Goal: Information Seeking & Learning: Stay updated

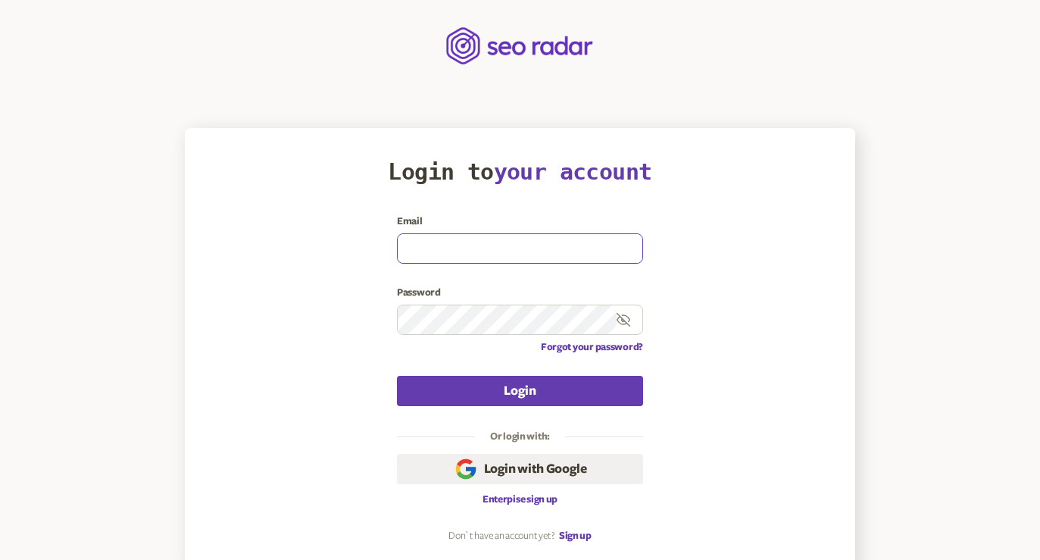
click at [486, 248] on input at bounding box center [520, 248] width 245 height 29
type input "poojagutka@carfax.com"
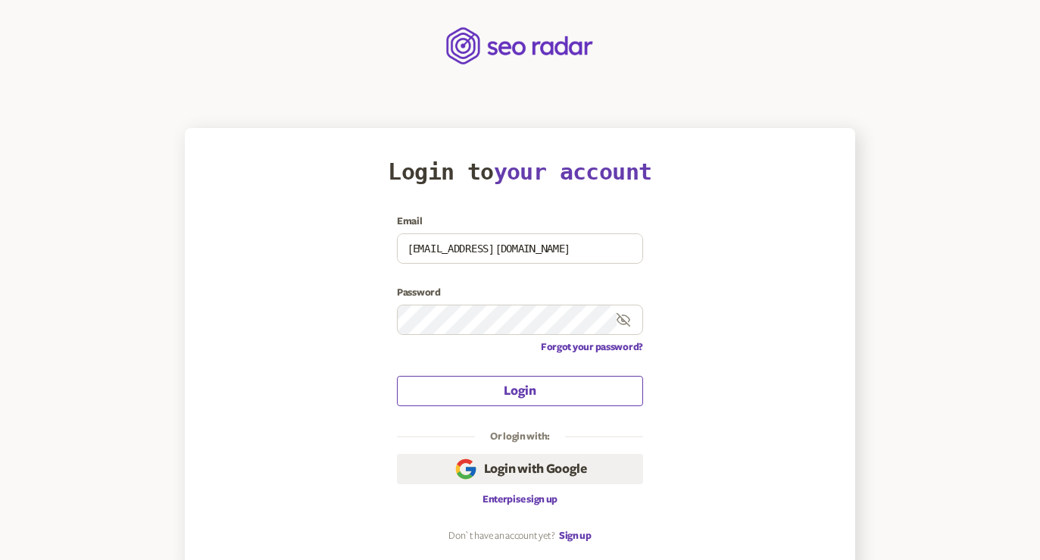
click at [519, 387] on button "Login" at bounding box center [520, 391] width 246 height 30
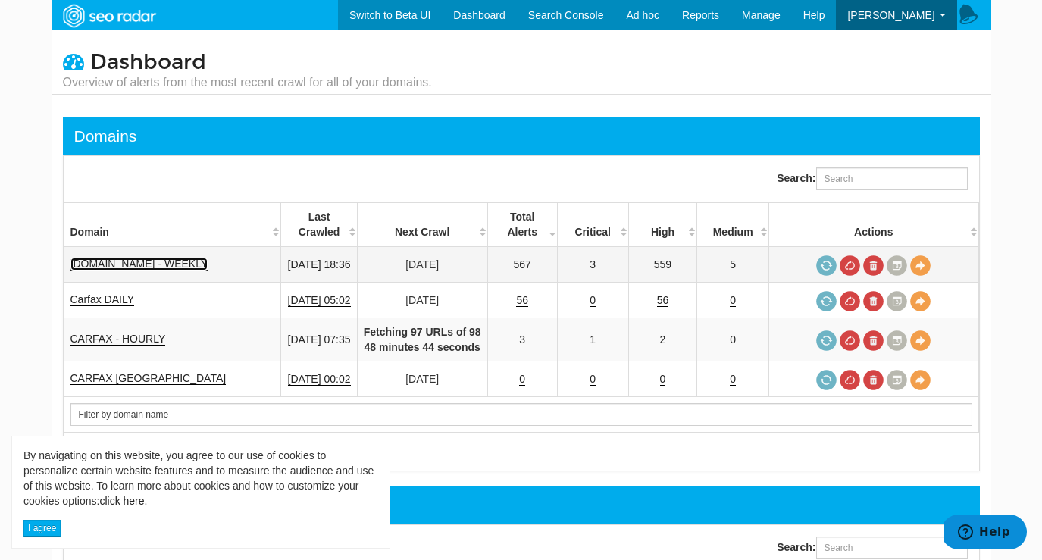
click at [165, 264] on link "www.carfax.com - WEEKLY" at bounding box center [139, 264] width 138 height 13
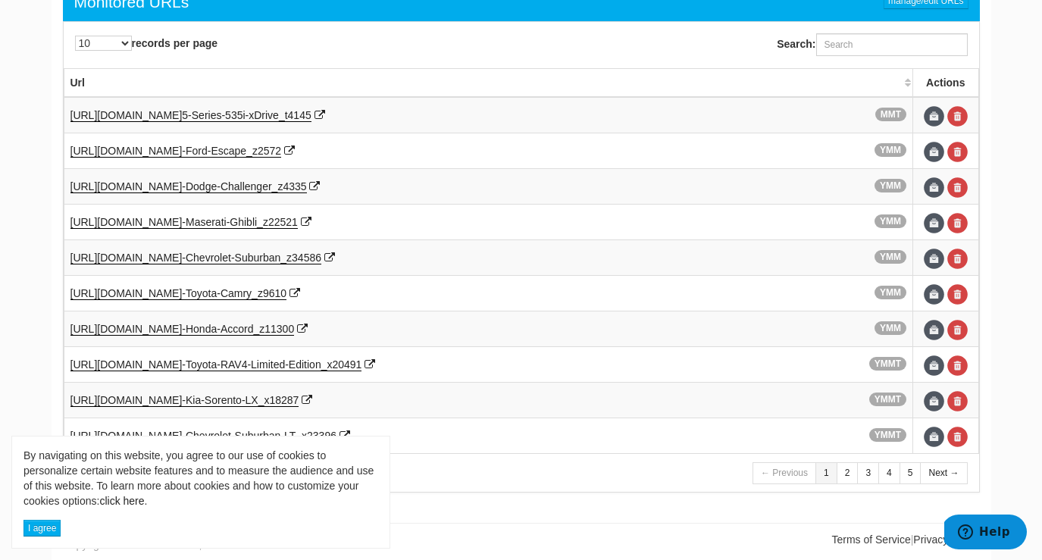
scroll to position [872, 0]
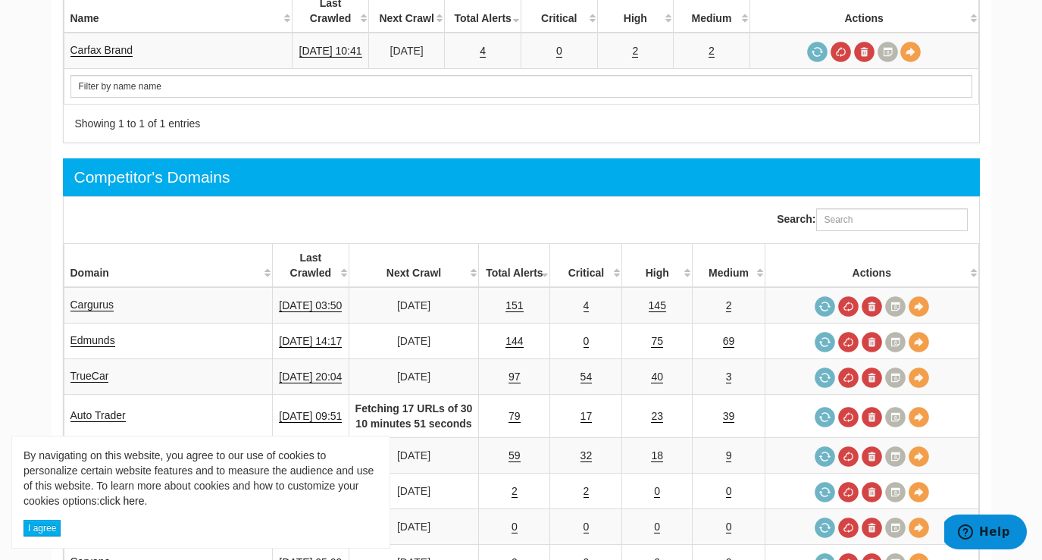
scroll to position [623, 0]
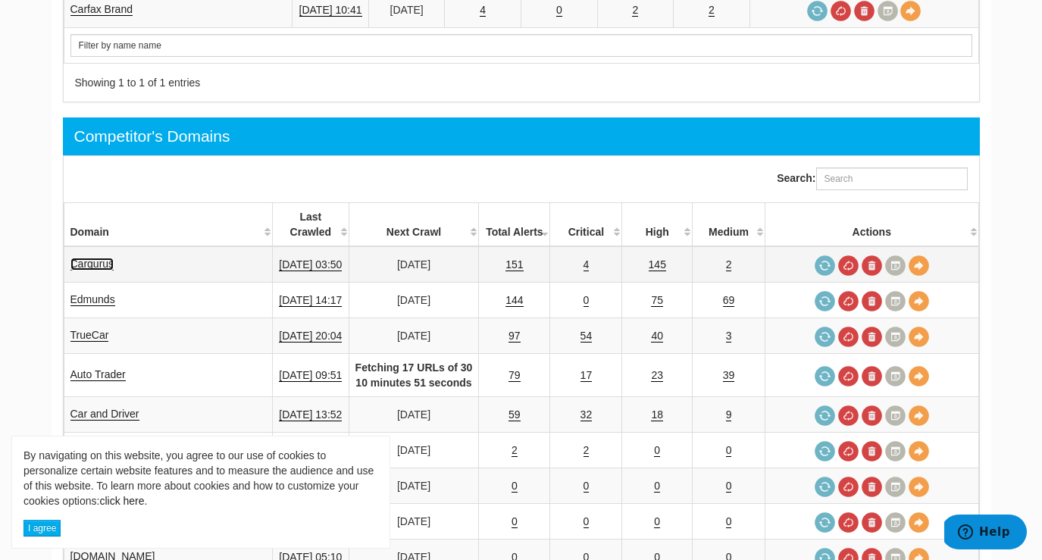
click at [91, 258] on link "Cargurus" at bounding box center [92, 264] width 44 height 13
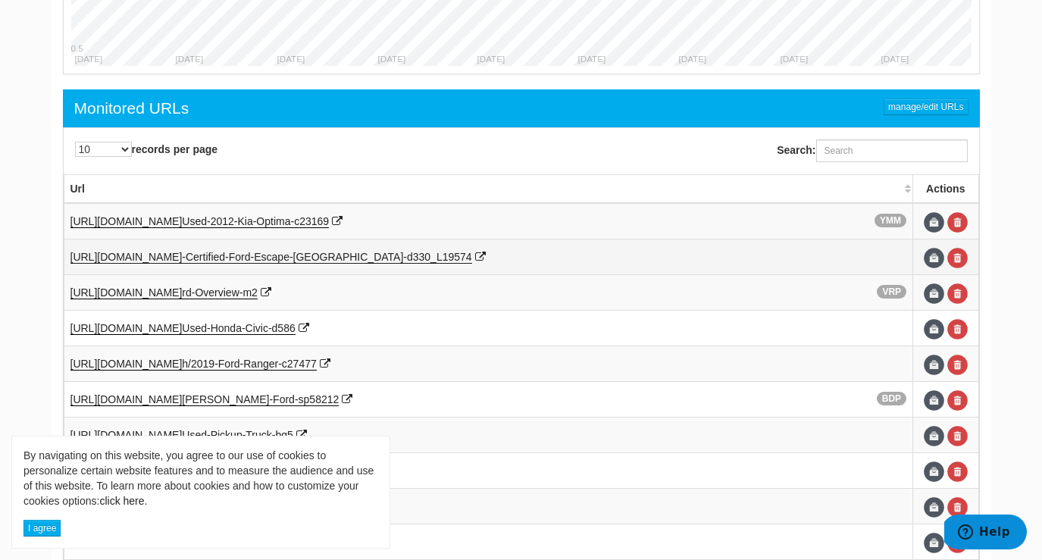
scroll to position [780, 0]
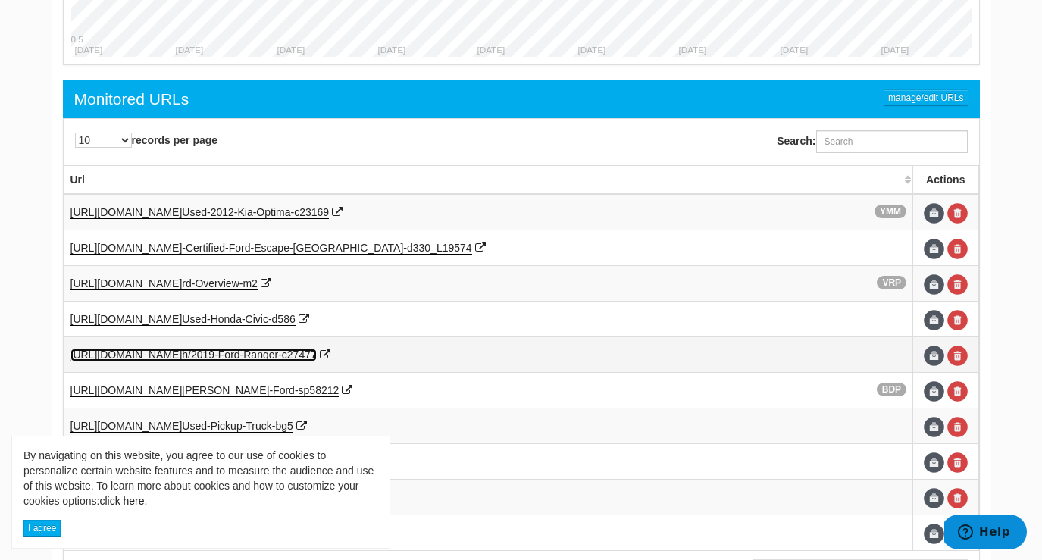
click at [313, 355] on span "h/2019-Ford-Ranger-c27477" at bounding box center [249, 354] width 134 height 12
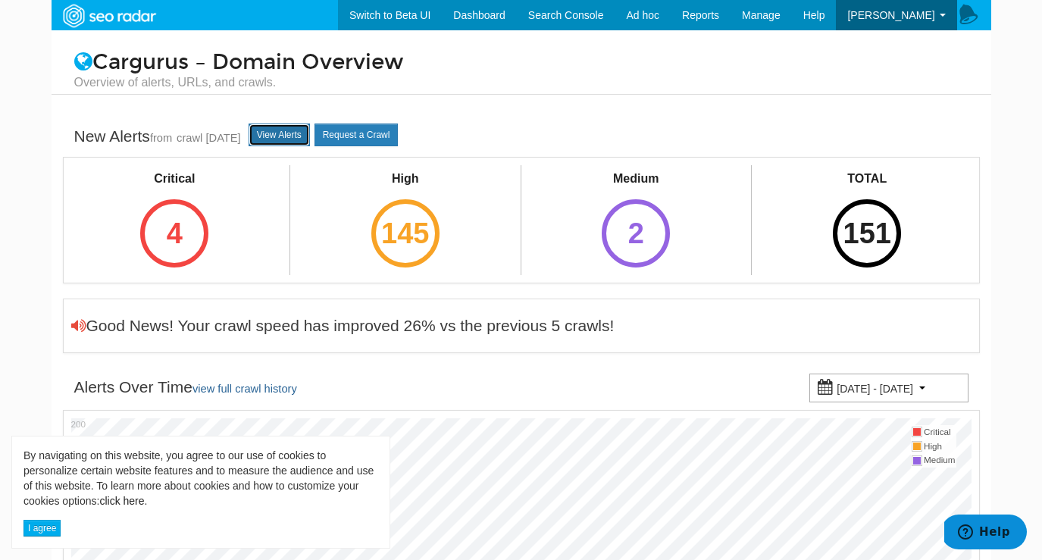
click at [286, 132] on link "View Alerts" at bounding box center [278, 134] width 61 height 23
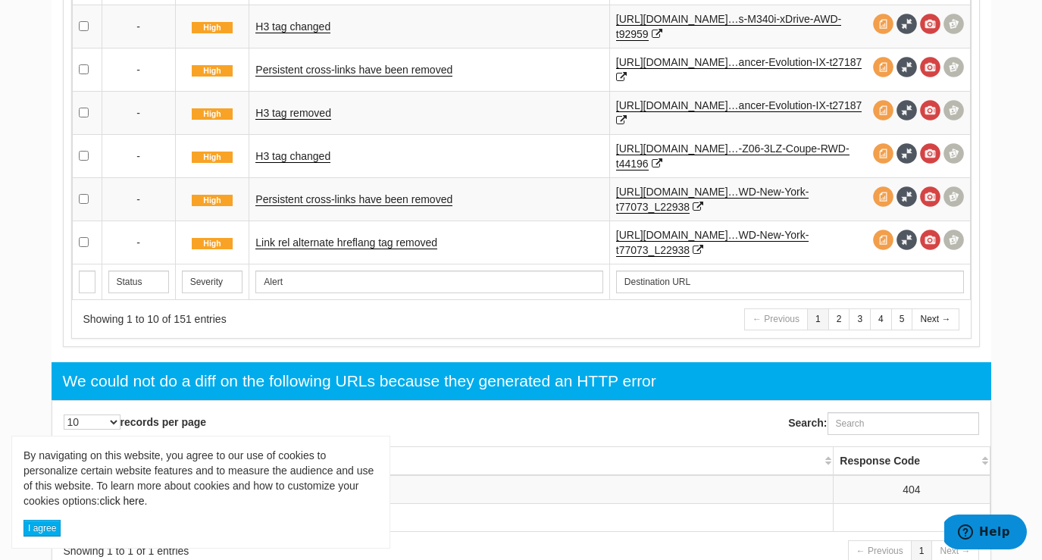
scroll to position [1137, 0]
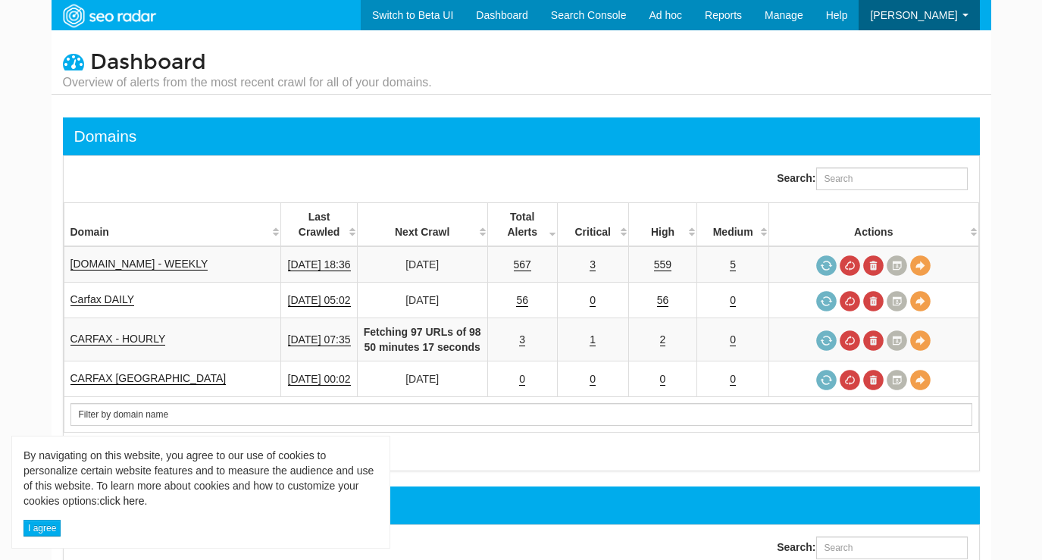
scroll to position [61, 0]
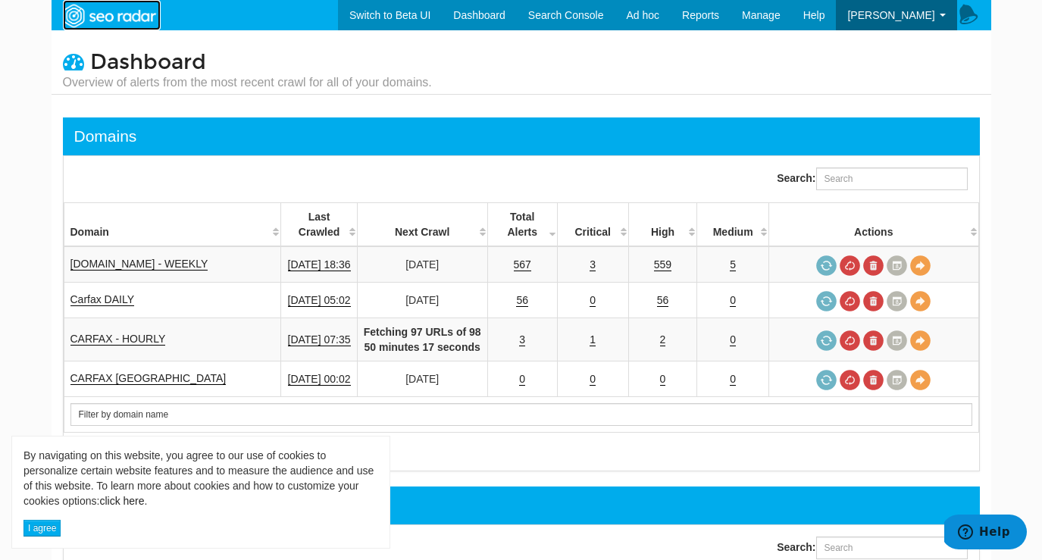
click at [74, 17] on img at bounding box center [109, 15] width 105 height 27
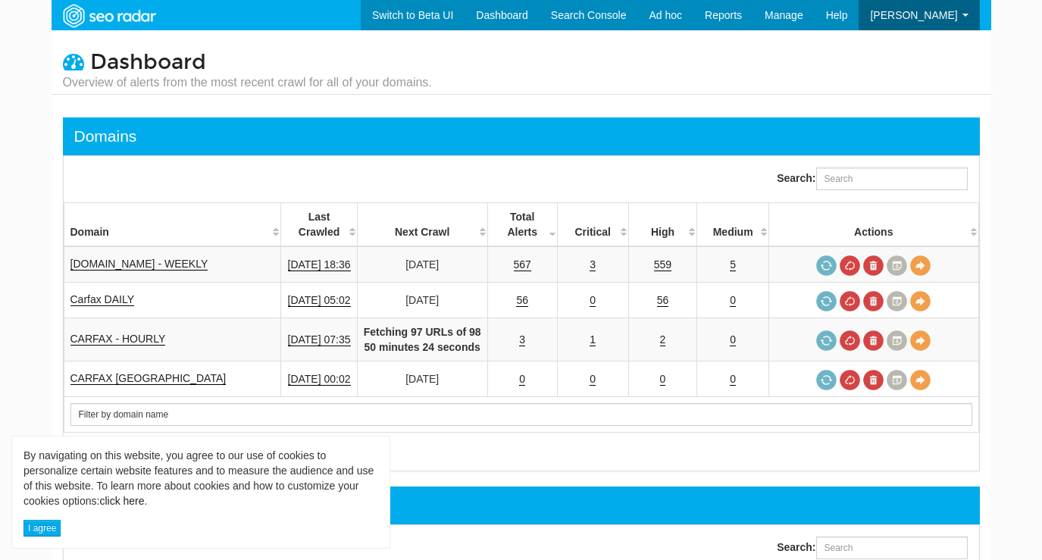
scroll to position [61, 0]
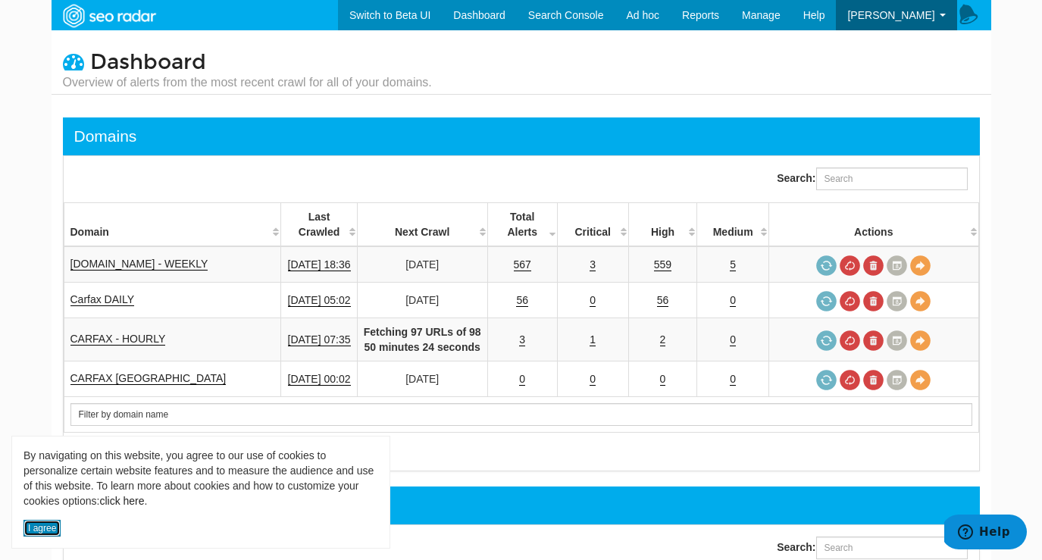
click at [37, 526] on button "I agree" at bounding box center [41, 528] width 37 height 17
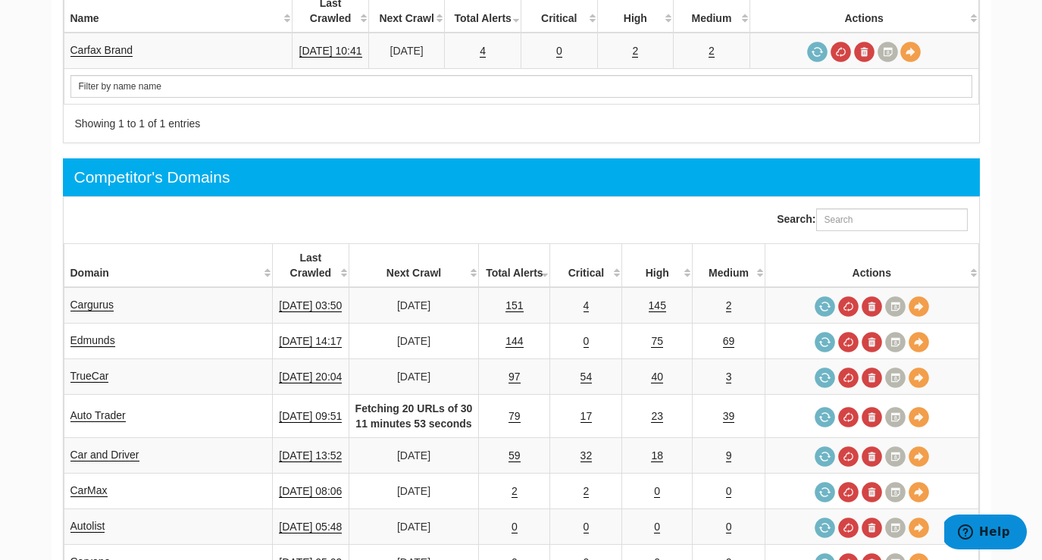
scroll to position [591, 0]
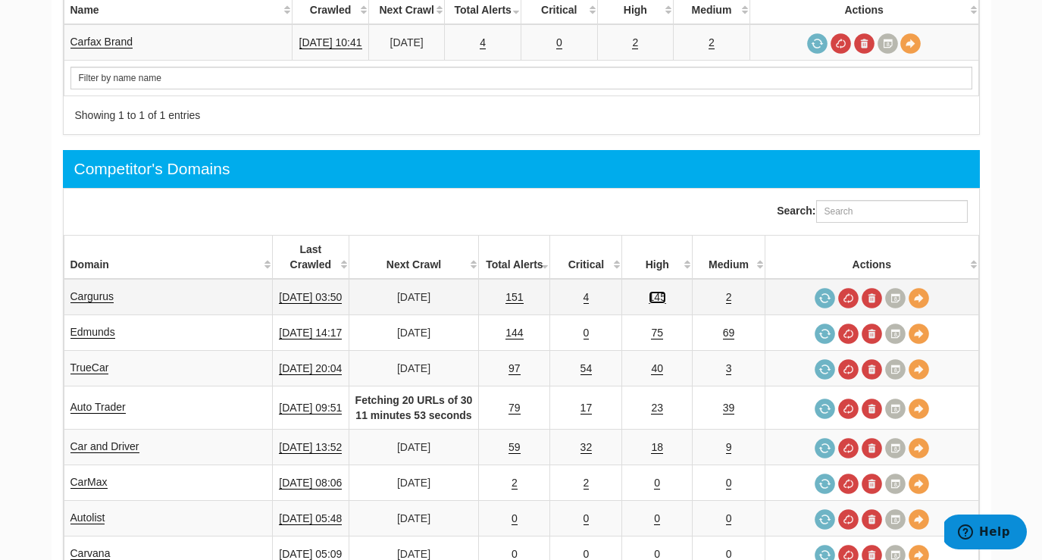
click at [664, 291] on link "145" at bounding box center [656, 297] width 17 height 13
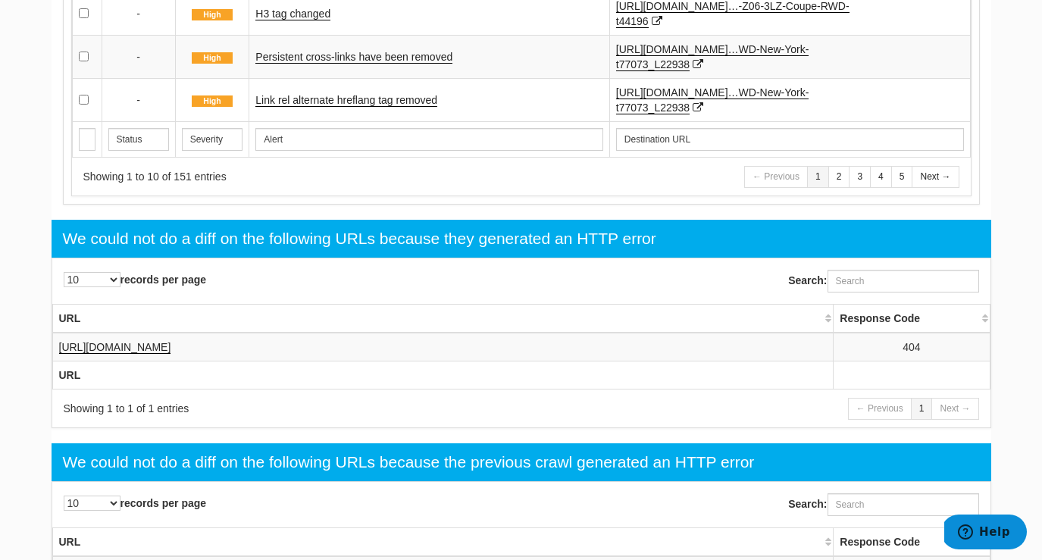
scroll to position [1292, 0]
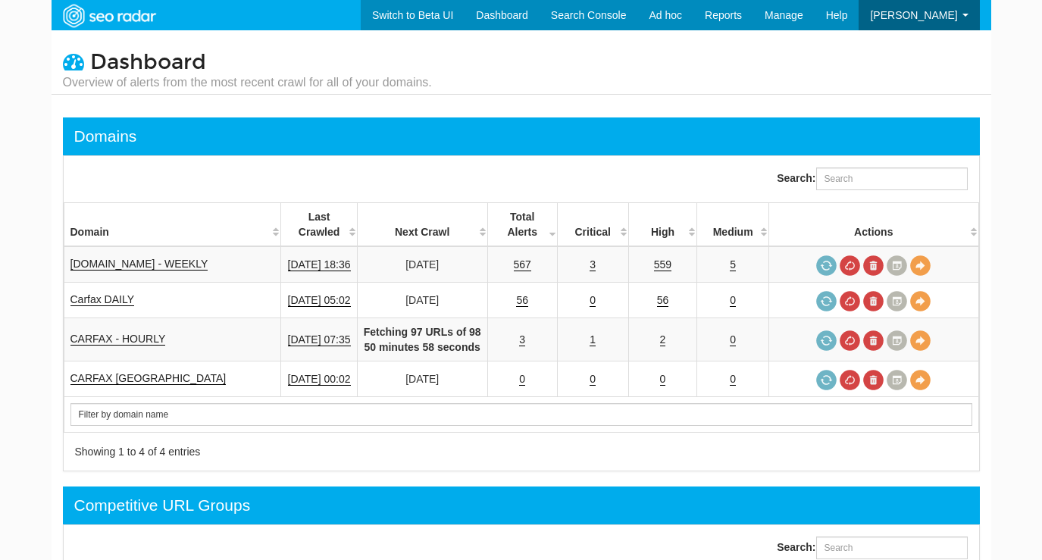
scroll to position [61, 0]
